Goal: Find specific page/section: Find specific page/section

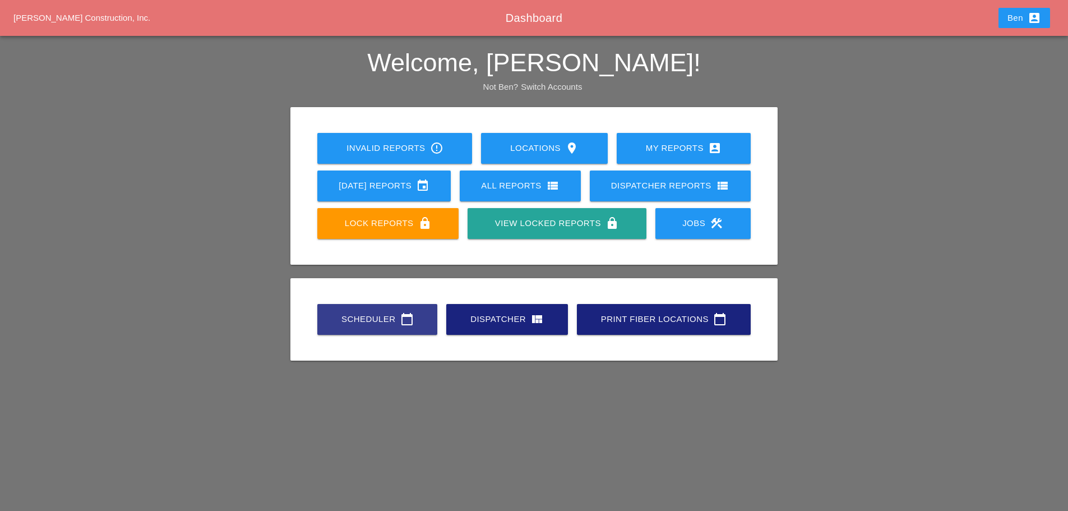
drag, startPoint x: 0, startPoint y: 0, endPoint x: 452, endPoint y: 311, distance: 548.6
click at [373, 318] on div "Scheduler calendar_today" at bounding box center [377, 318] width 84 height 13
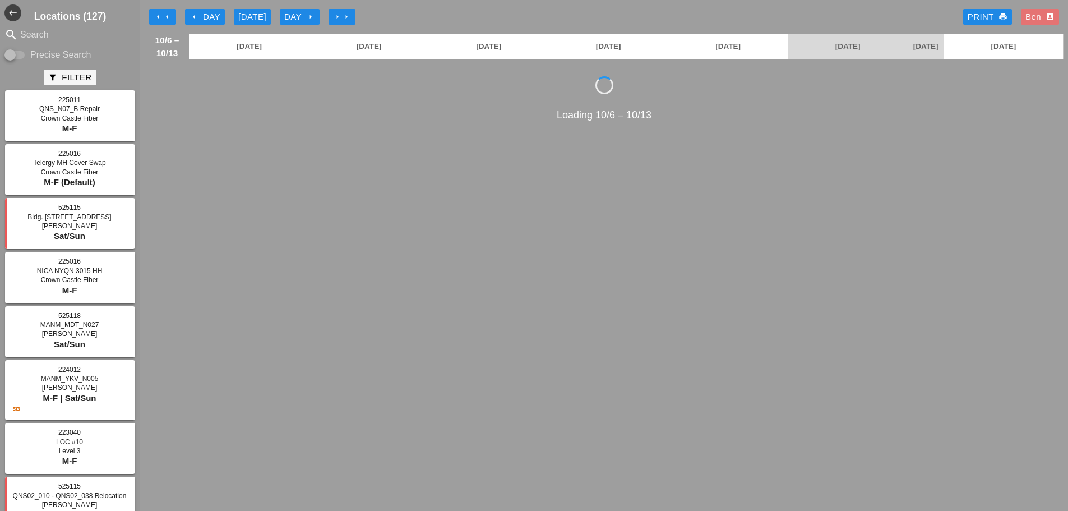
click at [40, 33] on input "Search" at bounding box center [70, 35] width 100 height 18
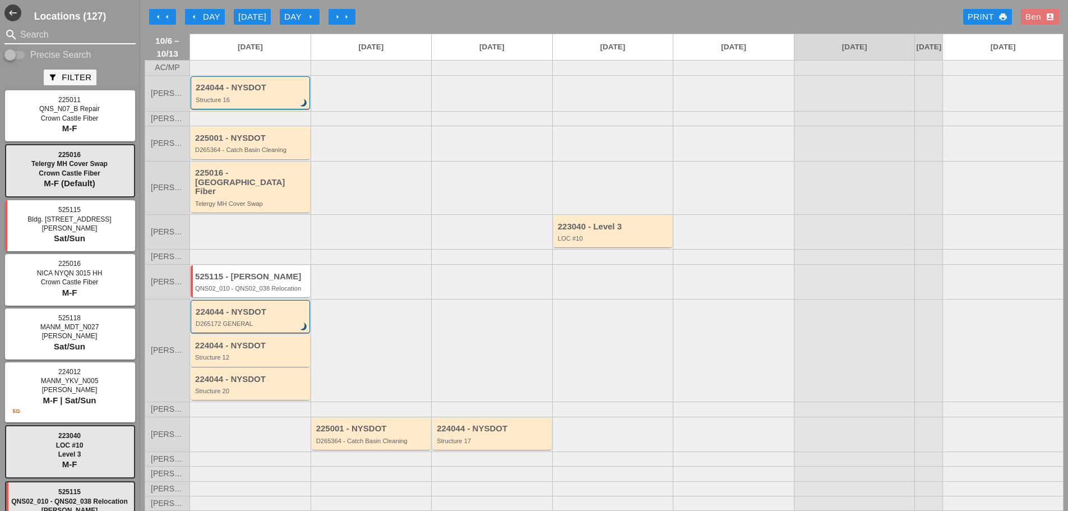
click at [40, 33] on input "Search" at bounding box center [70, 35] width 100 height 18
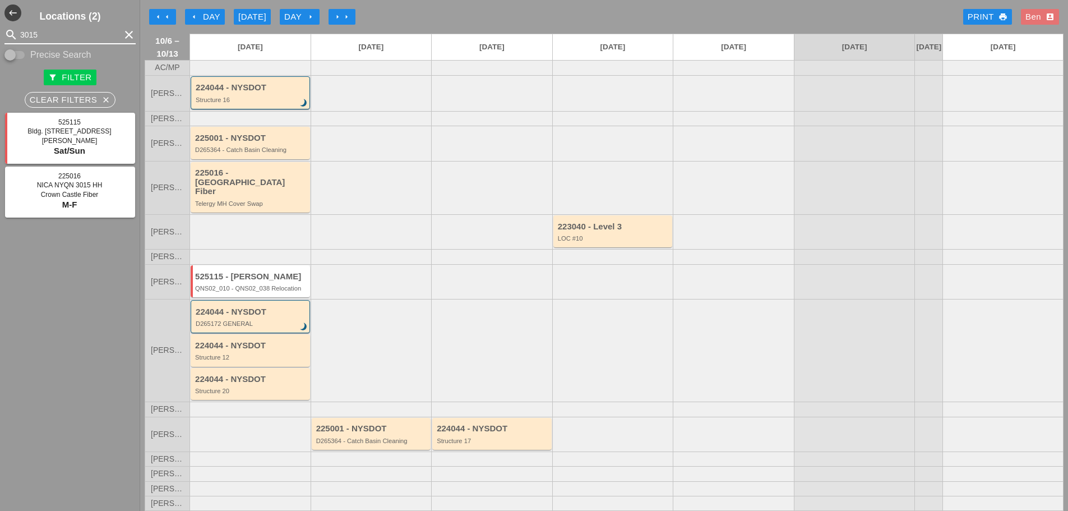
type input "3015"
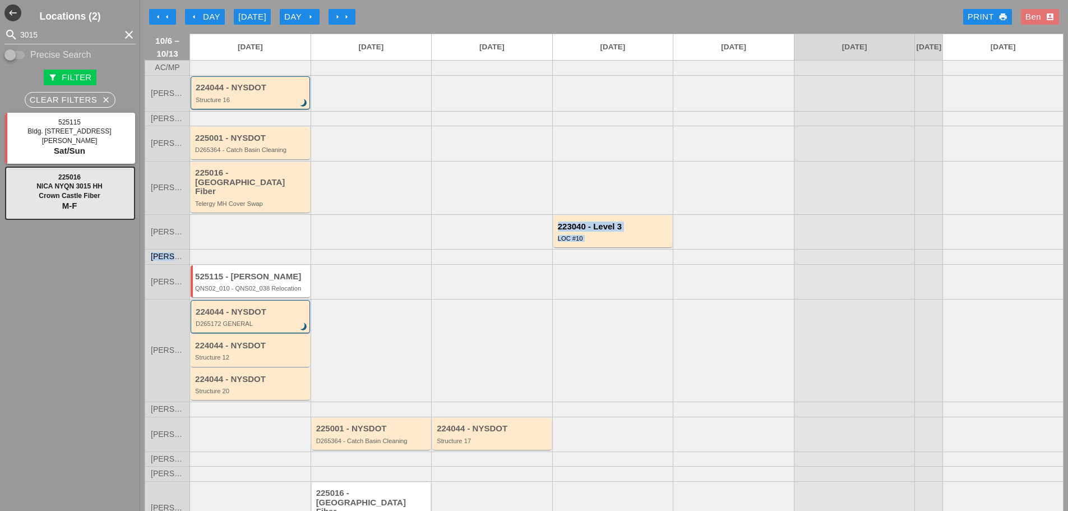
drag, startPoint x: 281, startPoint y: 224, endPoint x: 343, endPoint y: 253, distance: 68.0
click at [343, 253] on div "AC/MP [PERSON_NAME] 224044 - NYSDOT Structure 16 brightness_3 [PERSON_NAME] [PE…" at bounding box center [604, 312] width 919 height 504
click at [343, 253] on div at bounding box center [371, 256] width 121 height 15
click at [280, 215] on div at bounding box center [249, 231] width 121 height 35
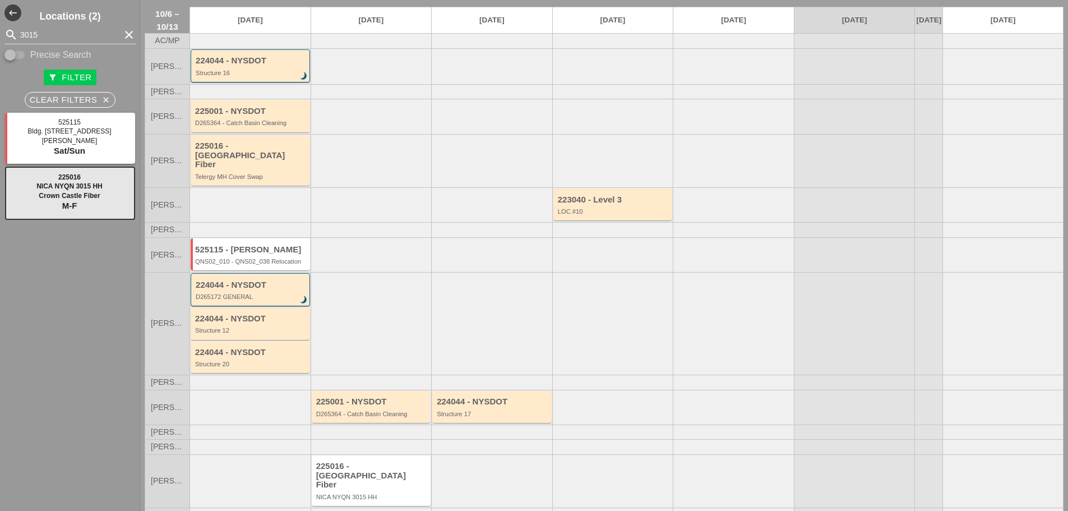
scroll to position [52, 0]
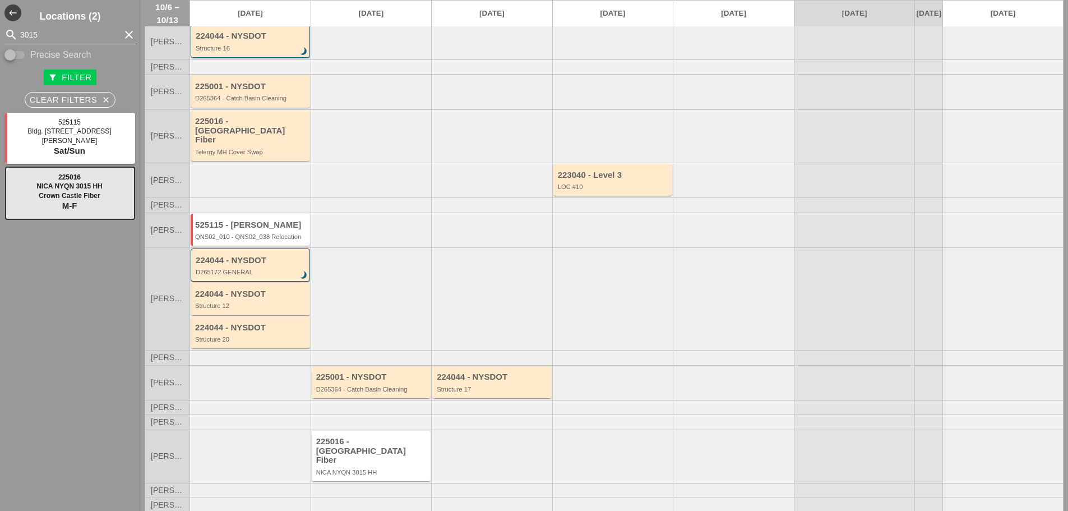
click at [122, 37] on icon "clear" at bounding box center [128, 34] width 13 height 13
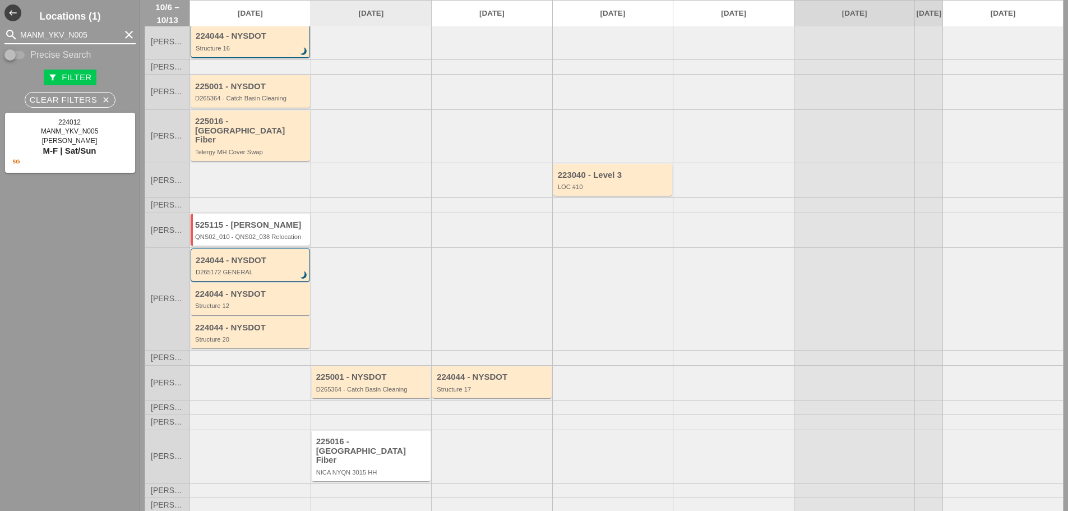
type input "MANM_YKV_N005"
